Goal: Check status: Check status

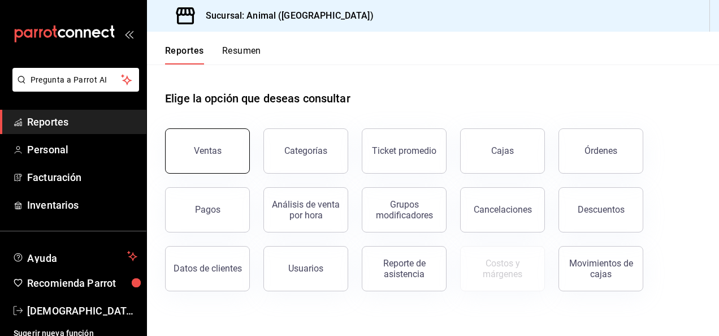
click at [216, 153] on div "Ventas" at bounding box center [208, 150] width 28 height 11
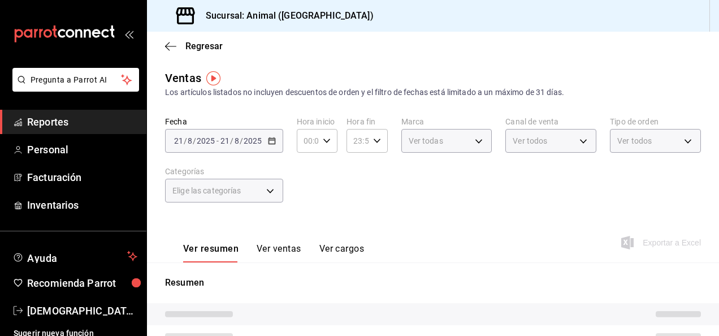
type input "04:00"
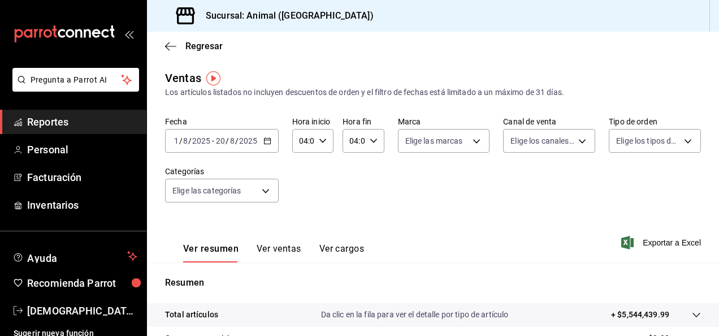
click at [266, 139] on \(Stroke\) "button" at bounding box center [267, 141] width 7 height 6
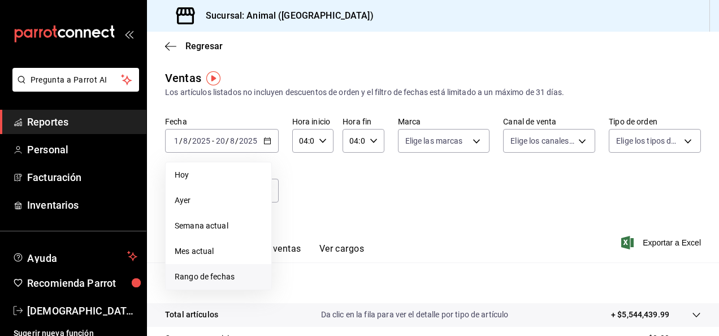
click at [206, 275] on span "Rango de fechas" at bounding box center [219, 277] width 88 height 12
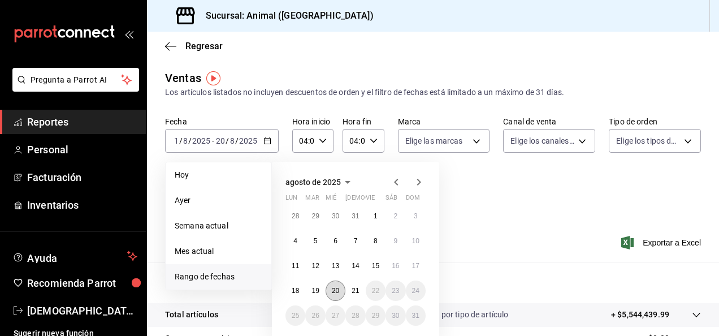
click at [339, 297] on button "20" at bounding box center [336, 290] width 20 height 20
click at [359, 289] on abbr "21" at bounding box center [355, 291] width 7 height 8
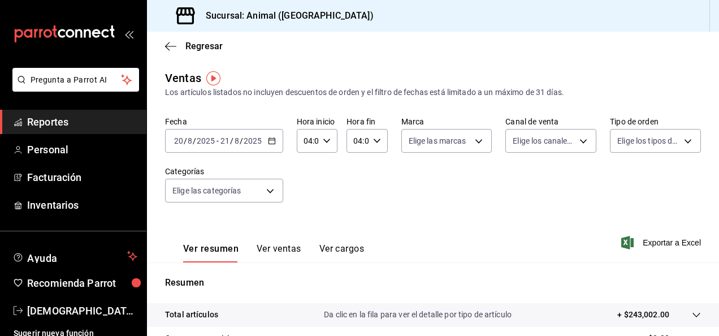
scroll to position [206, 0]
